Goal: Information Seeking & Learning: Learn about a topic

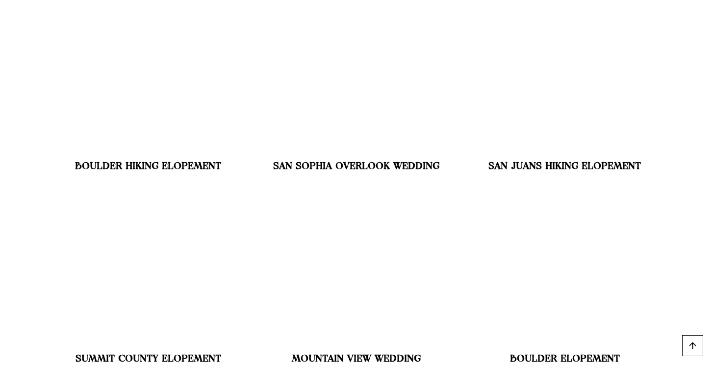
scroll to position [6399, 0]
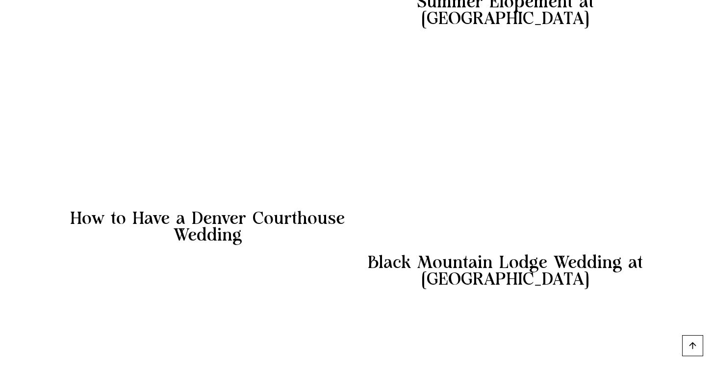
scroll to position [908, 0]
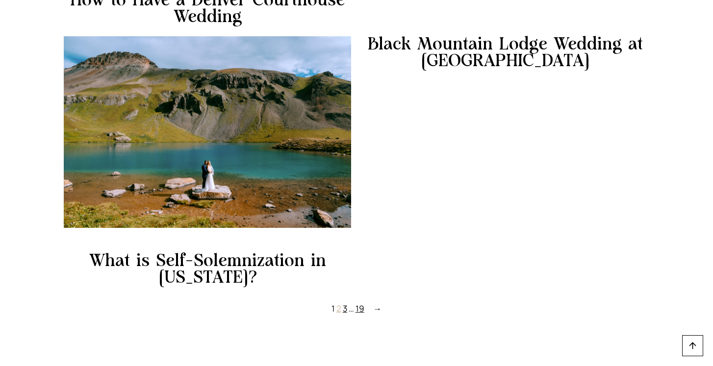
click at [339, 310] on link "2" at bounding box center [338, 308] width 5 height 11
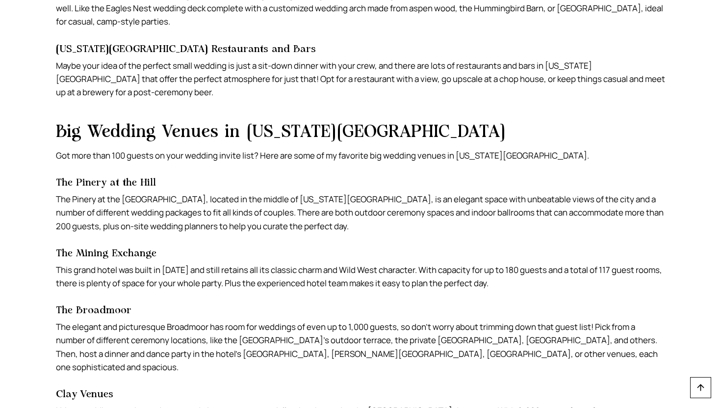
scroll to position [1157, 0]
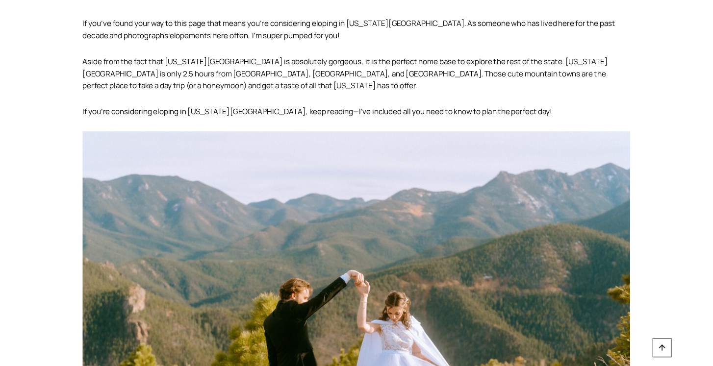
scroll to position [525, 0]
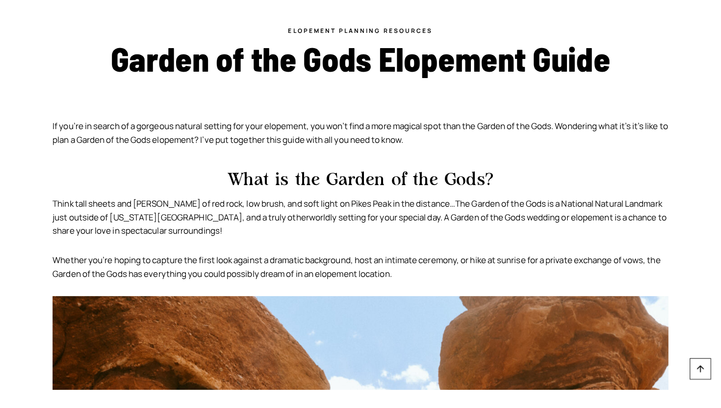
scroll to position [403, 0]
